Goal: Use online tool/utility: Utilize a website feature to perform a specific function

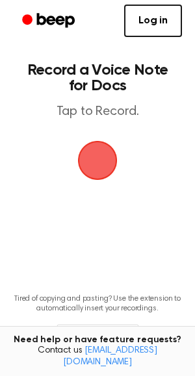
click at [88, 177] on span "button" at bounding box center [97, 160] width 36 height 36
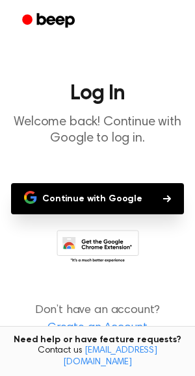
click at [123, 201] on button "Continue with Google" at bounding box center [97, 198] width 173 height 31
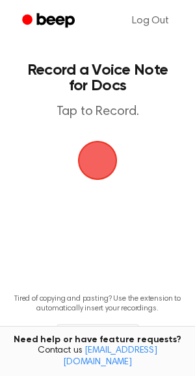
click at [97, 166] on span "button" at bounding box center [98, 161] width 40 height 40
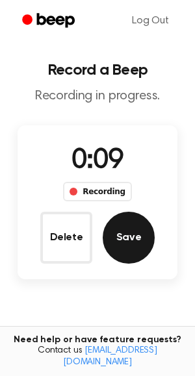
click at [130, 242] on button "Save" at bounding box center [129, 238] width 52 height 52
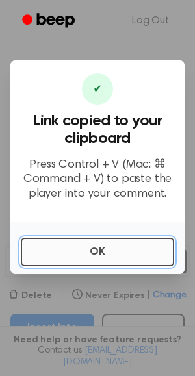
click at [122, 260] on button "OK" at bounding box center [97, 252] width 153 height 29
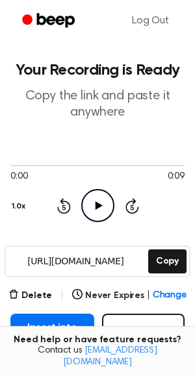
click at [101, 214] on icon "Play Audio" at bounding box center [97, 205] width 33 height 33
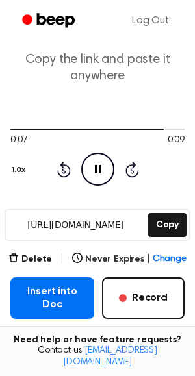
scroll to position [34, 0]
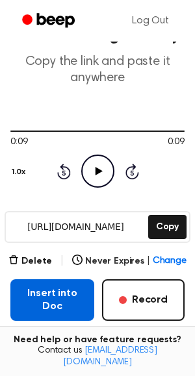
click at [69, 305] on button "Insert into Doc" at bounding box center [52, 300] width 84 height 42
